Goal: Transaction & Acquisition: Purchase product/service

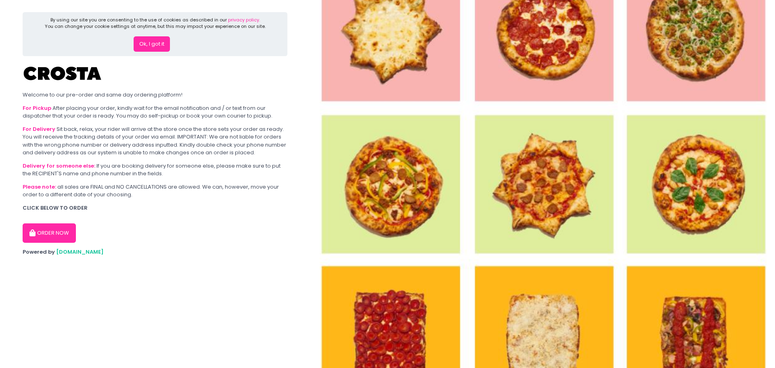
click at [156, 39] on button "Ok, I got it" at bounding box center [152, 43] width 36 height 15
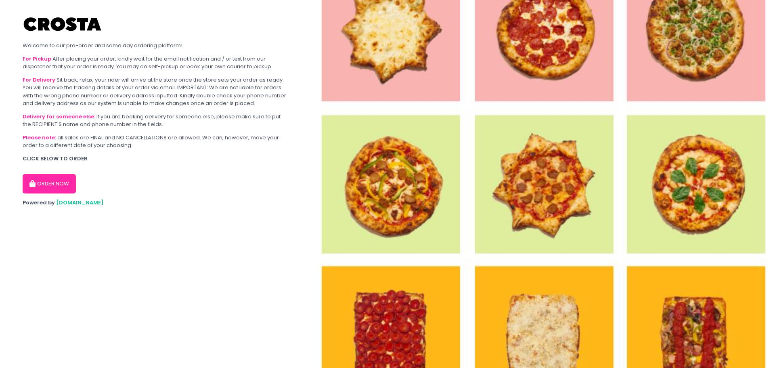
click at [55, 187] on button "ORDER NOW" at bounding box center [49, 183] width 53 height 19
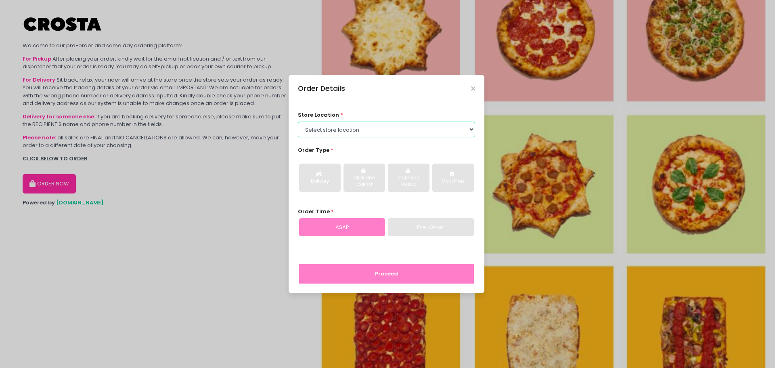
click at [395, 131] on select "Select store location [PERSON_NAME] Pizza - [PERSON_NAME] Pizza - [GEOGRAPHIC_D…" at bounding box center [387, 129] width 178 height 15
select select "5fabb2e53664a8677beaeb89"
click at [298, 122] on select "Select store location [PERSON_NAME] Pizza - [PERSON_NAME] Pizza - [GEOGRAPHIC_D…" at bounding box center [387, 129] width 178 height 15
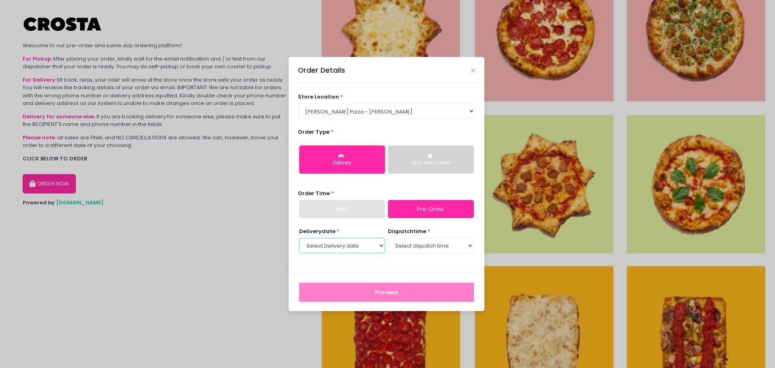
click at [374, 242] on select "Select Delivery date [DATE] [DATE] [DATE] [DATE] [DATE] [DATE]" at bounding box center [342, 245] width 86 height 15
select select "[DATE]"
click at [299, 238] on select "Select Delivery date [DATE] [DATE] [DATE] [DATE] [DATE] [DATE]" at bounding box center [342, 245] width 86 height 15
click at [403, 250] on select "Select dispatch time 12:00 PM - 12:30 PM 12:30 PM - 01:00 PM 01:00 PM - 01:30 P…" at bounding box center [431, 245] width 86 height 15
select select "12:00"
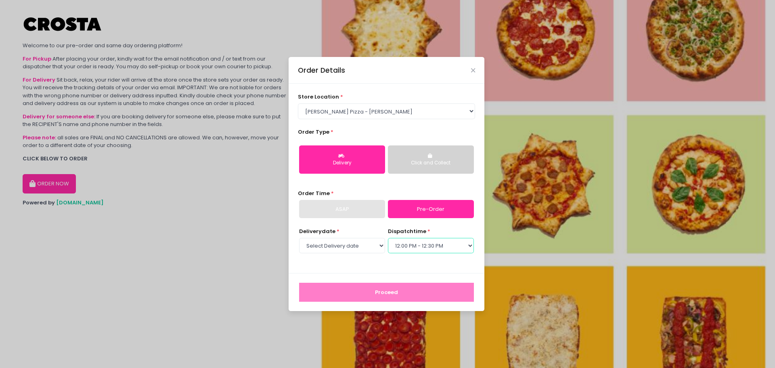
click at [388, 238] on select "Select dispatch time 12:00 PM - 12:30 PM 12:30 PM - 01:00 PM 01:00 PM - 01:30 P…" at bounding box center [431, 245] width 86 height 15
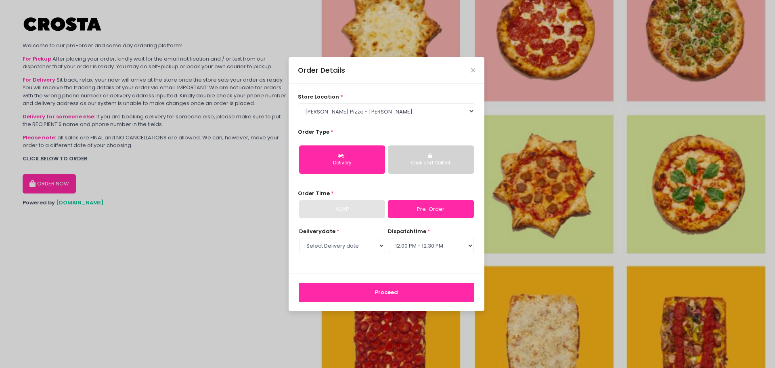
click at [389, 295] on button "Proceed" at bounding box center [386, 292] width 175 height 19
